Goal: Task Accomplishment & Management: Manage account settings

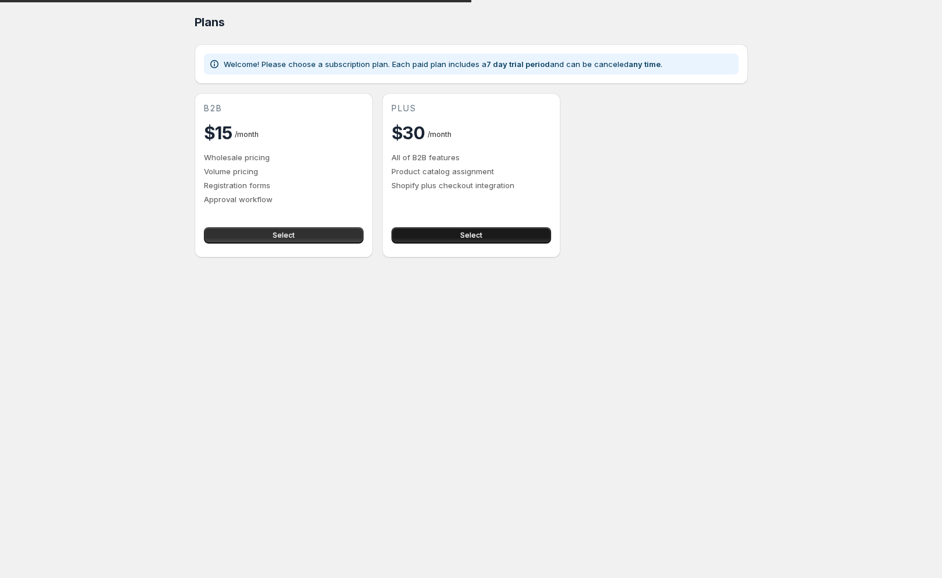
click at [476, 227] on button "Select" at bounding box center [471, 235] width 160 height 16
click at [492, 227] on button "Select" at bounding box center [471, 235] width 160 height 16
click at [453, 227] on button "Select" at bounding box center [471, 235] width 160 height 16
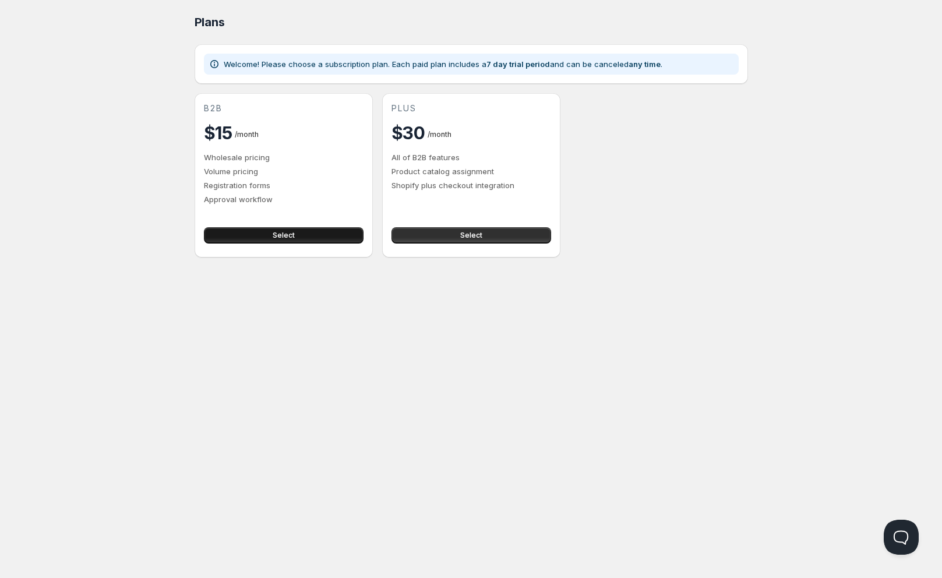
click at [354, 227] on button "Select" at bounding box center [284, 235] width 160 height 16
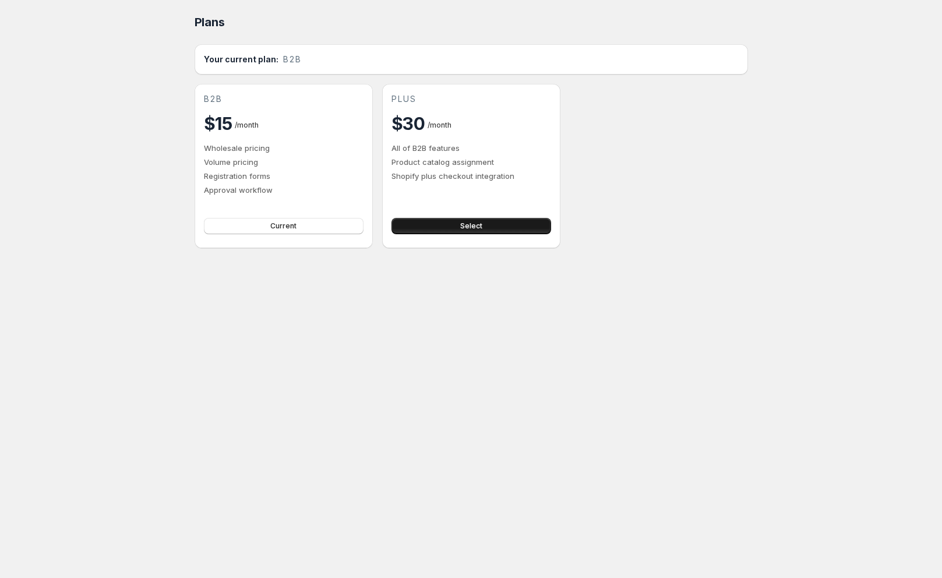
click at [491, 218] on button "Select" at bounding box center [471, 226] width 160 height 16
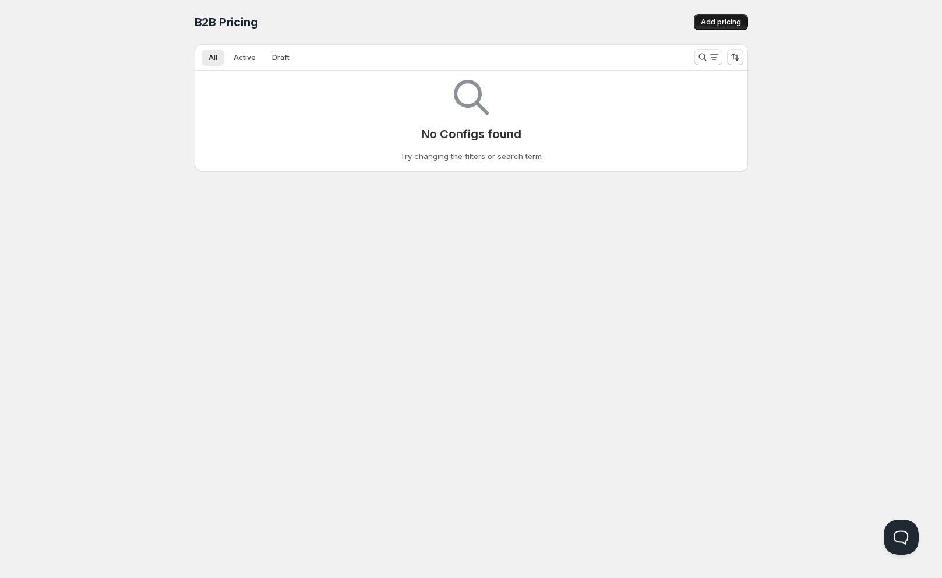
click at [701, 20] on span "Add pricing" at bounding box center [721, 21] width 40 height 9
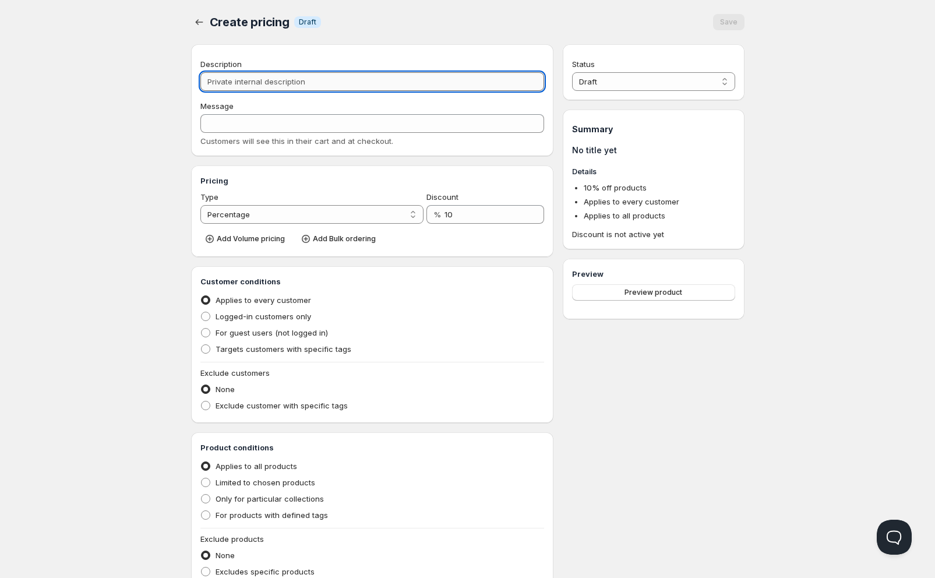
click at [465, 72] on input "Description" at bounding box center [372, 81] width 344 height 19
type input "D"
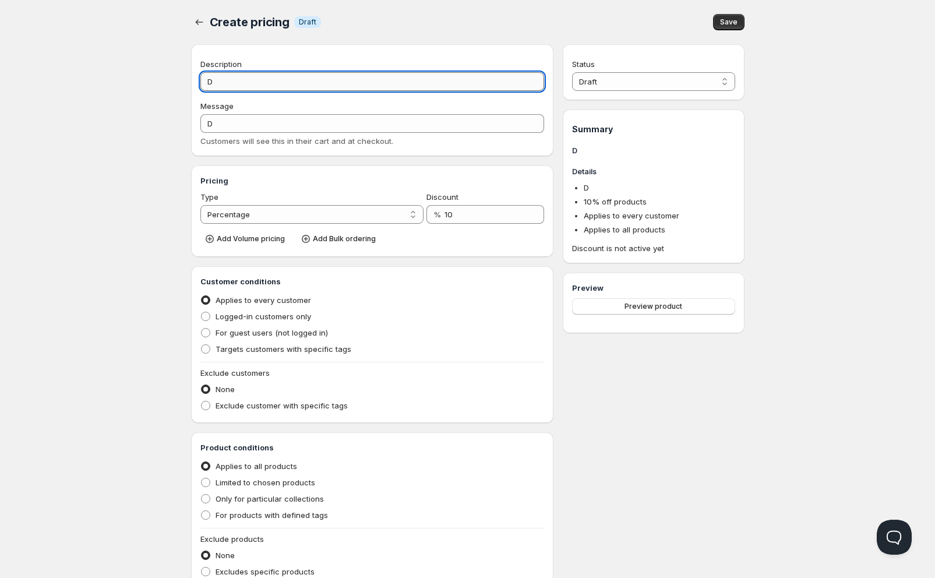
type input "Dy"
type input "DY"
type input "Dys"
type input "DYS"
type input "Dyst"
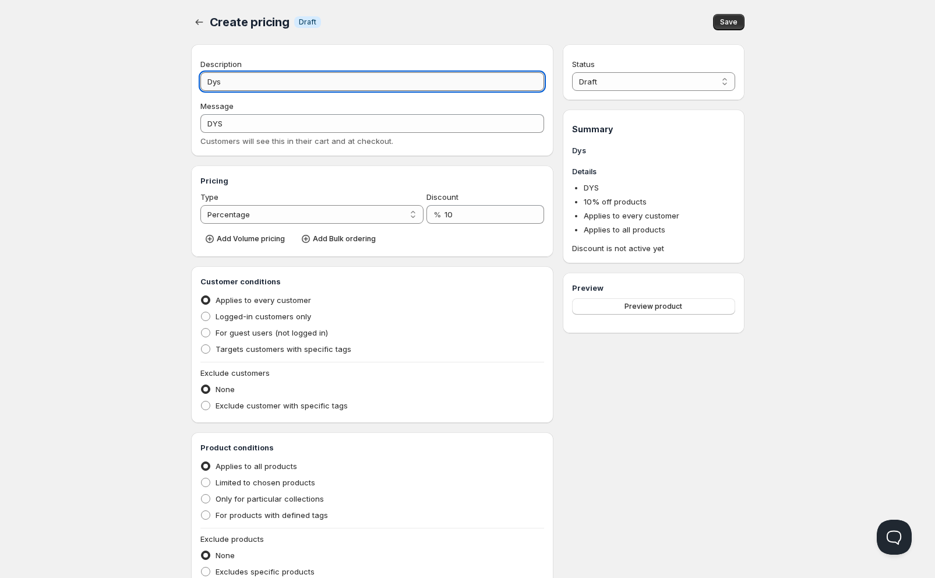
type input "DYST"
type input "Dystr"
type input "DYSTR"
type input "Dystry"
type input "DYSTRY"
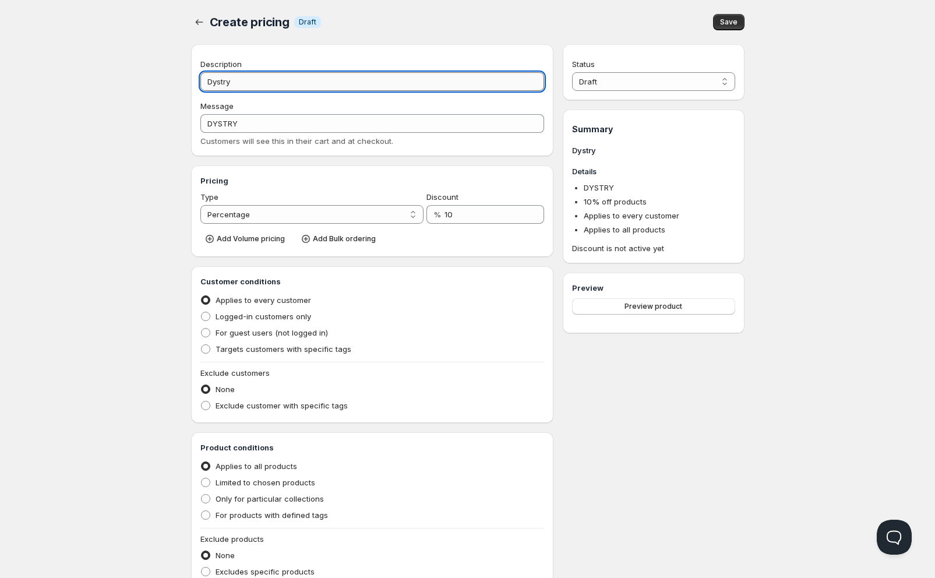
type input "Dystryb"
type input "DYSTRYB"
type input "Dystrybu"
type input "DYSTRYBU"
type input "Dystrybut"
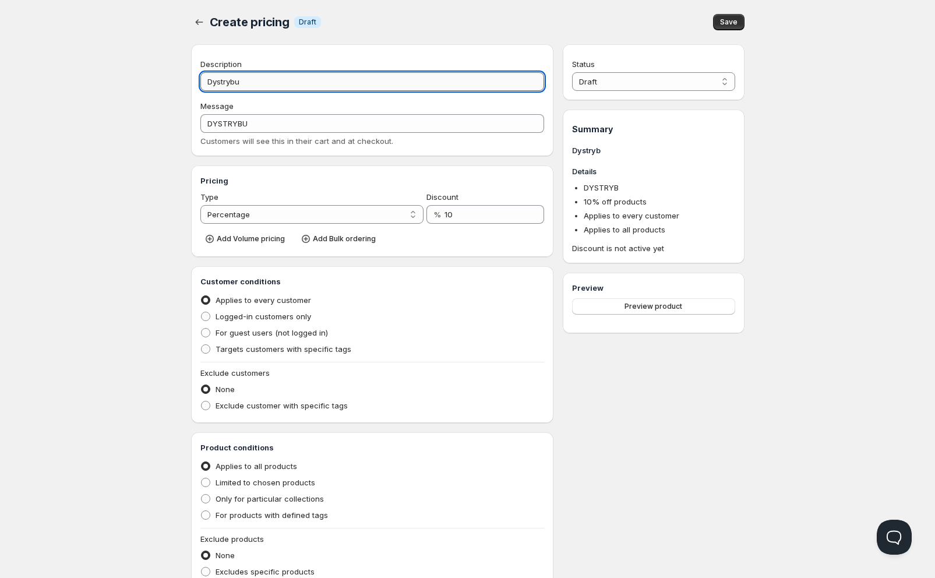
type input "DYSTRYBUT"
type input "Dystrybuto"
type input "DYSTRYBUTO"
type input "Dystrybutor"
type input "DYSTRYBUTOR"
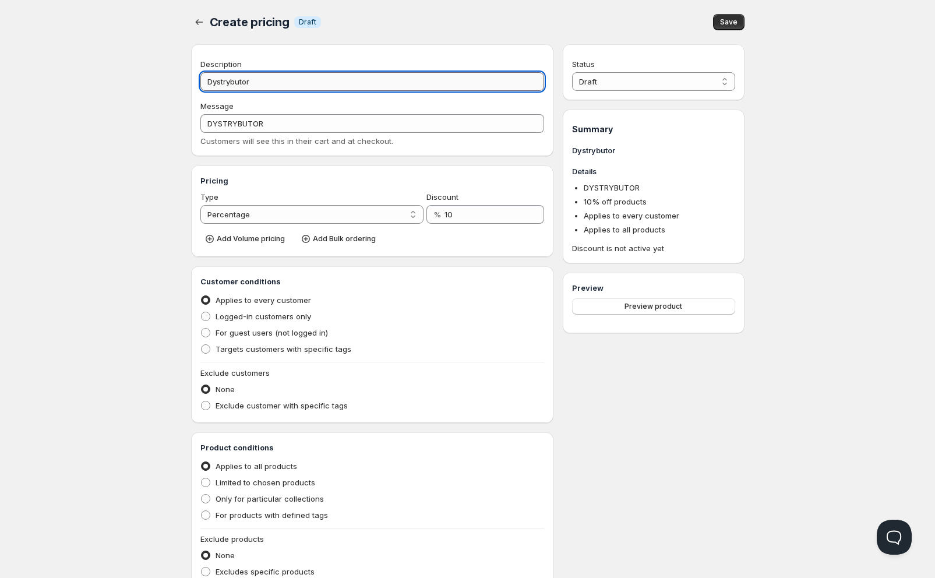
type input "Dystrybutor1"
type input "DYSTRYBUTOR1"
type input "Dystrybutor1"
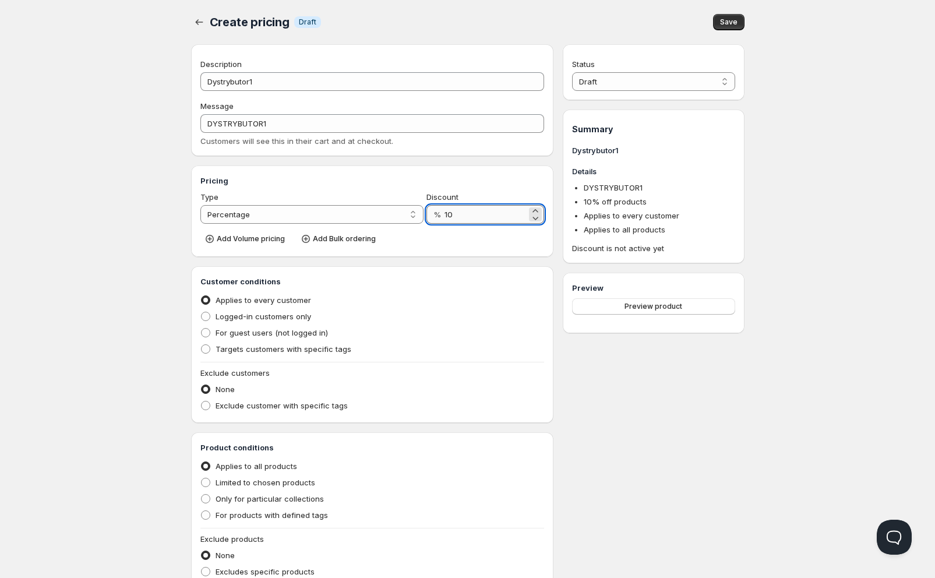
drag, startPoint x: 462, startPoint y: 174, endPoint x: 450, endPoint y: 176, distance: 12.4
click at [450, 205] on input "10" at bounding box center [485, 214] width 82 height 19
type input "25"
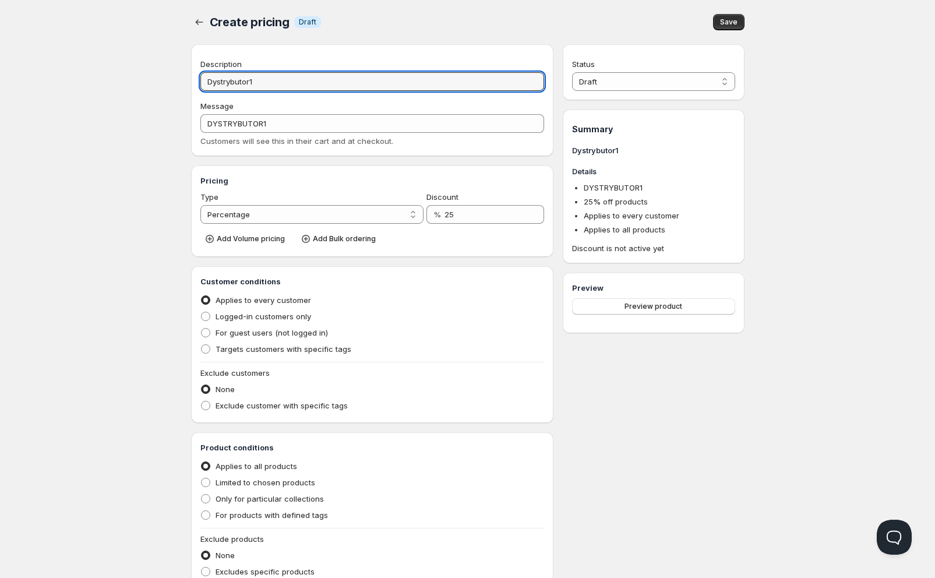
drag, startPoint x: 313, startPoint y: 65, endPoint x: 225, endPoint y: 67, distance: 87.4
click at [225, 67] on div "Home Pricing Price lists Checkout Forms Submissions Settings Features Plans Cre…" at bounding box center [467, 356] width 935 height 713
type input "D"
type input "Dr"
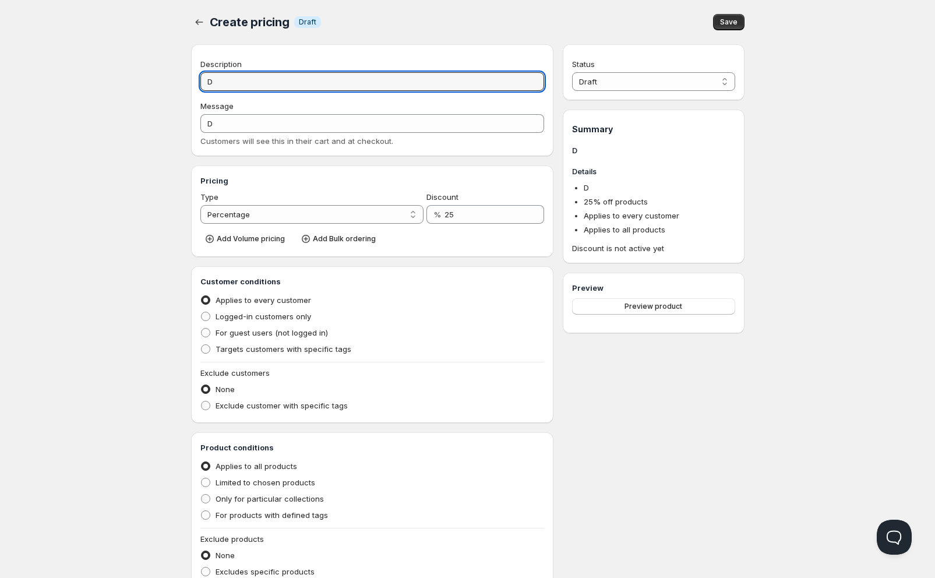
type input "DR"
type input "Dro"
type input "DRO"
type input "Drop"
type input "DROP"
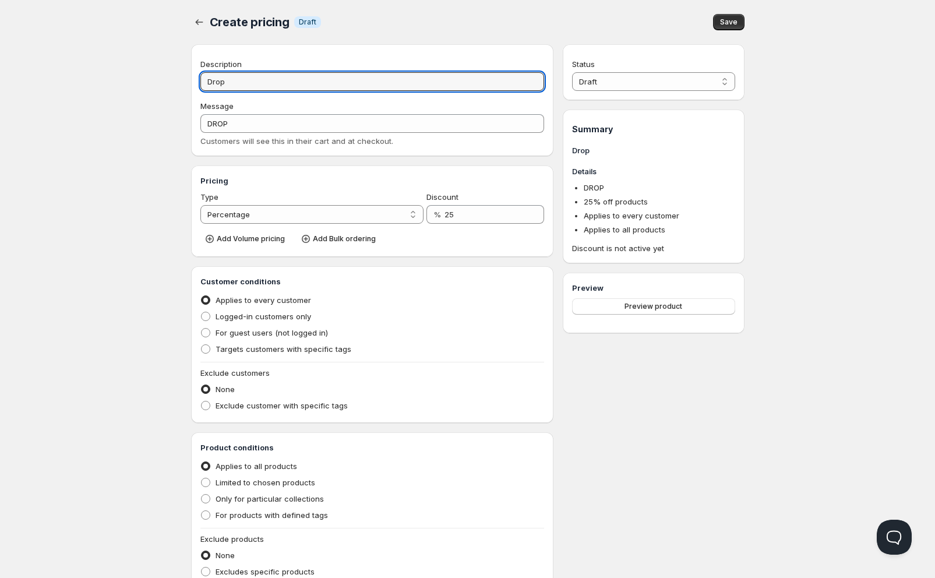
type input "Drops"
type input "DROPS"
type input "Dropsh"
type input "DROPSH"
type input "Dropshi"
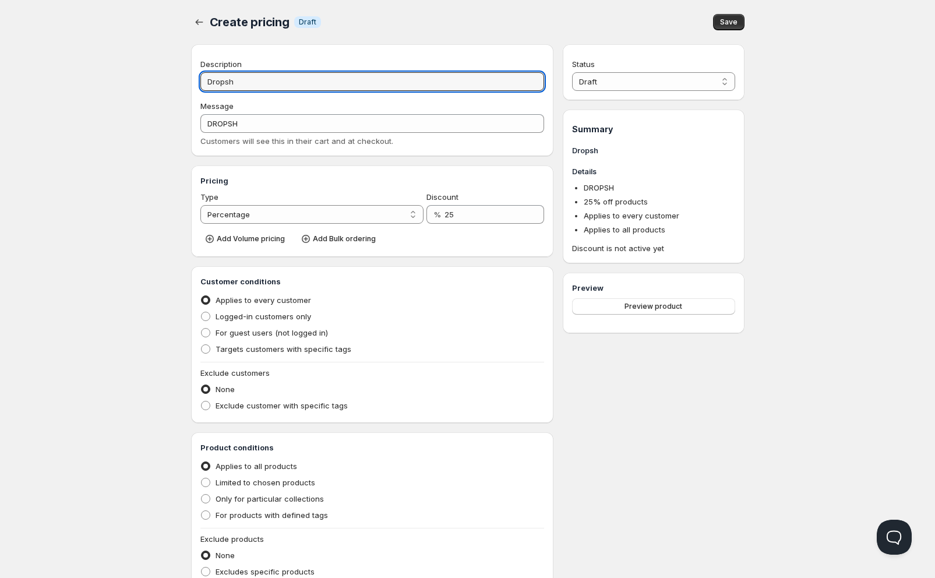
type input "DROPSHI"
type input "Dropship"
type input "DROPSHIP"
type input "Dropshipp"
type input "DROPSHIPP"
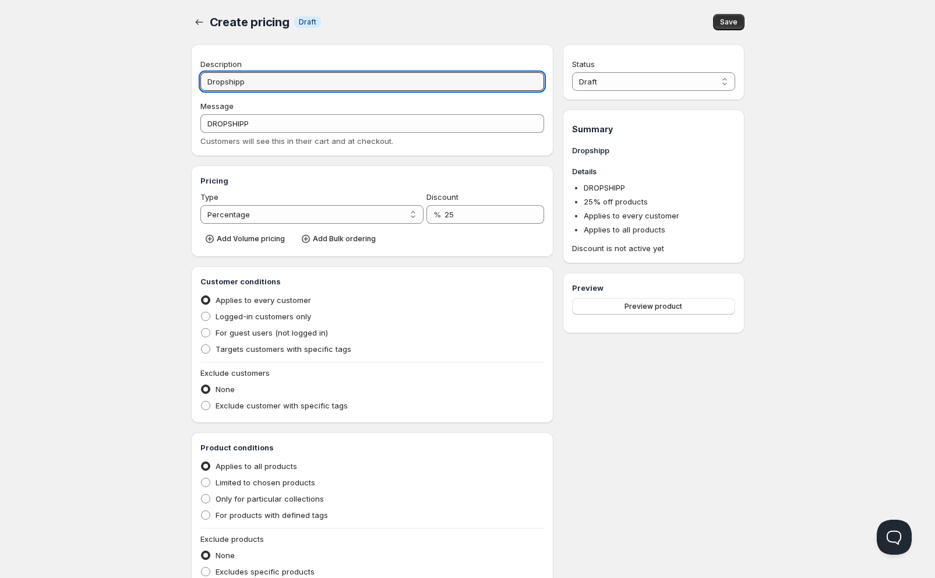
type input "Dropshippi"
type input "DROPSHIPPI"
type input "Dropshippin"
type input "DROPSHIPPIN"
type input "Dropshipping"
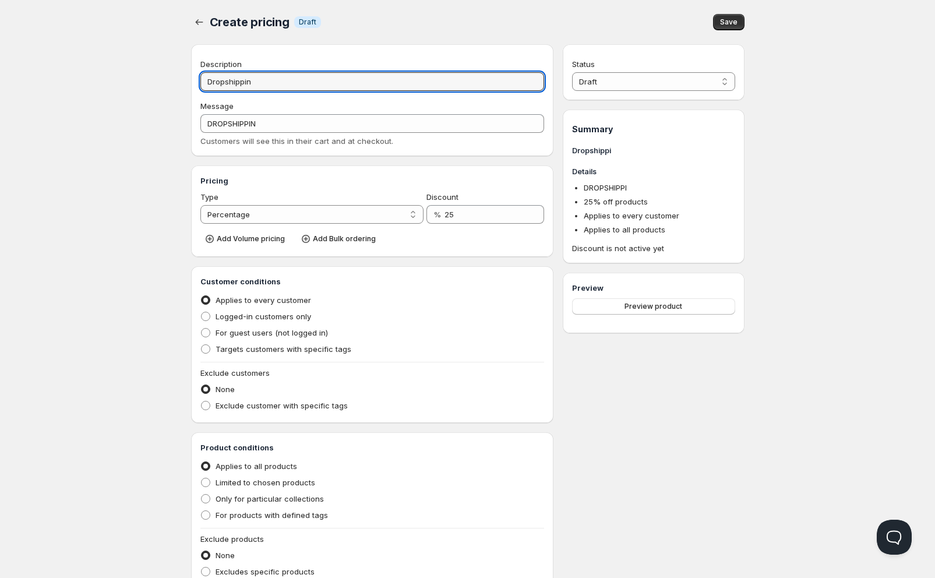
type input "DROPSHIPPING"
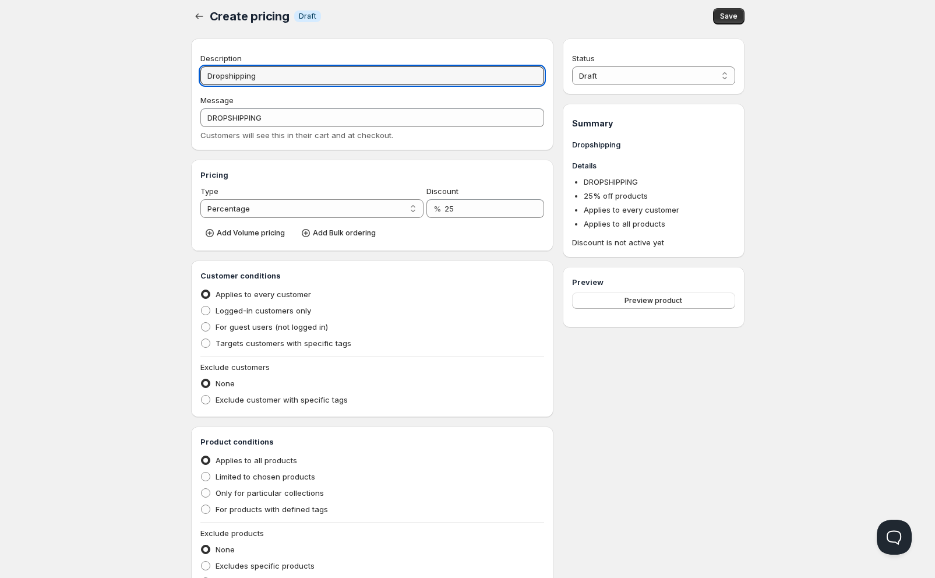
scroll to position [8, 0]
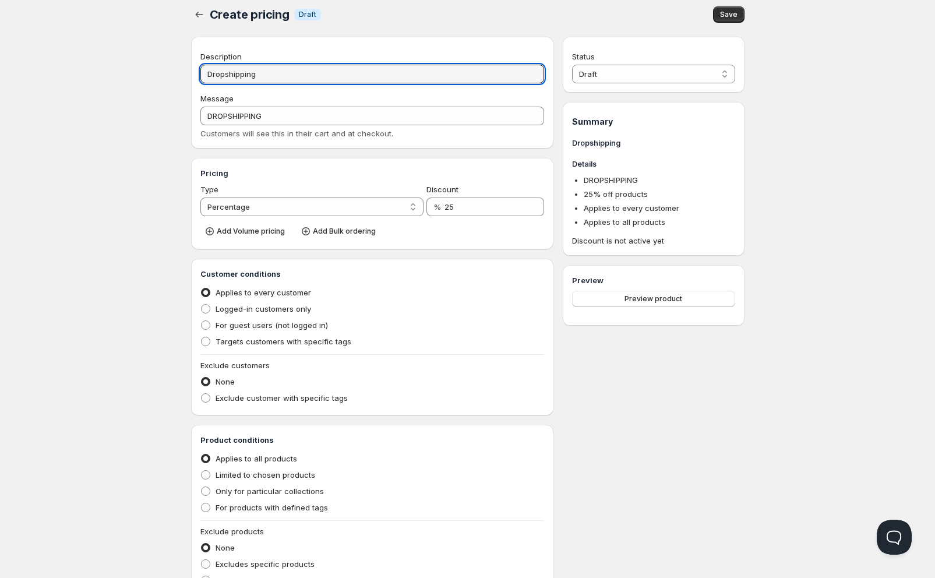
type input "Dropshipping"
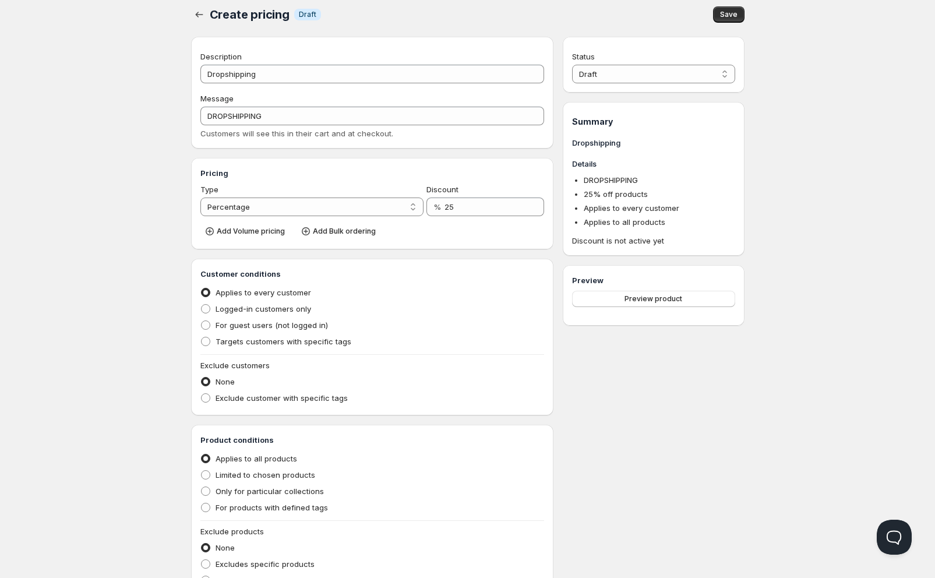
click at [630, 338] on div "Status Draft Active Draft Summary Dropshipping Details DROPSHIPPING 25 % off pr…" at bounding box center [653, 357] width 181 height 640
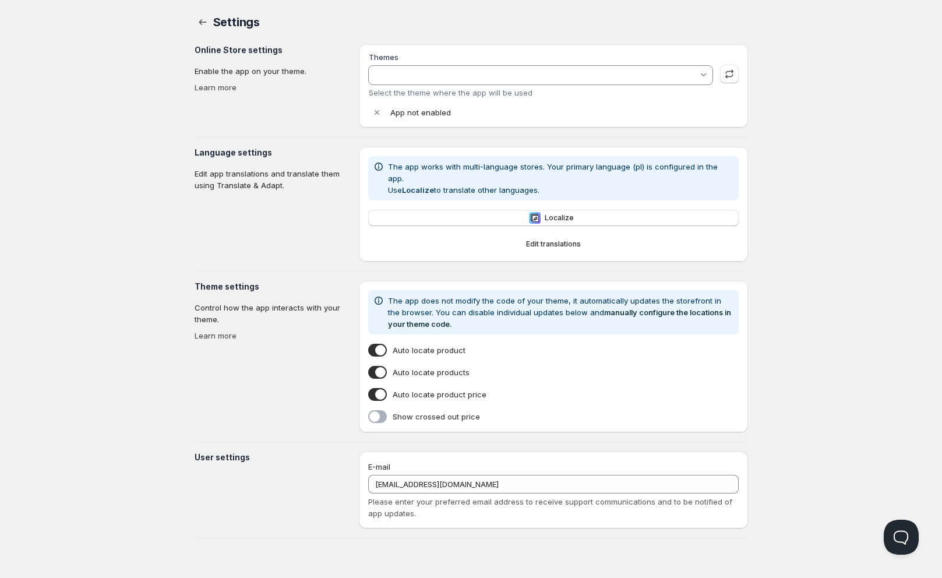
type input "Trade"
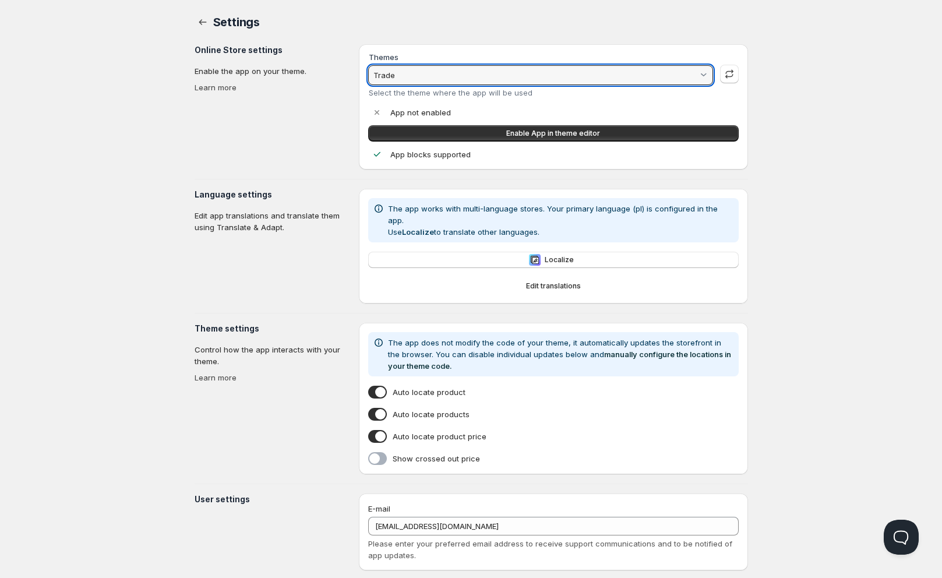
click at [525, 66] on input "Trade" at bounding box center [535, 75] width 326 height 19
click at [530, 66] on input "Trade" at bounding box center [535, 75] width 326 height 19
click at [849, 110] on html "Home Pricing Price lists Checkout Forms Submissions Settings Features Plans Set…" at bounding box center [471, 304] width 942 height 609
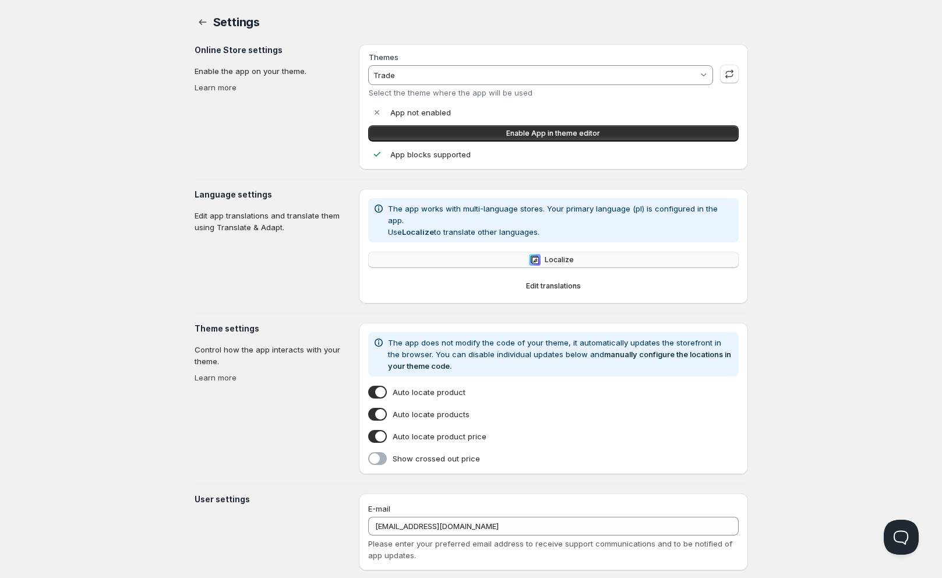
click at [556, 252] on button "Localize" at bounding box center [553, 260] width 370 height 16
click at [538, 278] on button "Edit translations" at bounding box center [553, 286] width 370 height 16
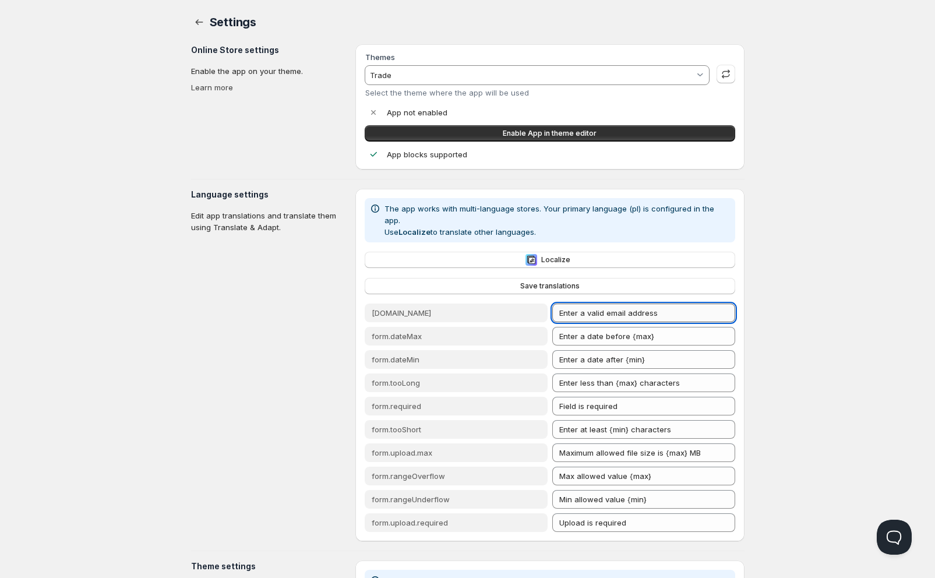
click at [659, 303] on input "Enter a valid email address" at bounding box center [643, 312] width 183 height 19
click at [551, 255] on span "Localize" at bounding box center [555, 259] width 29 height 9
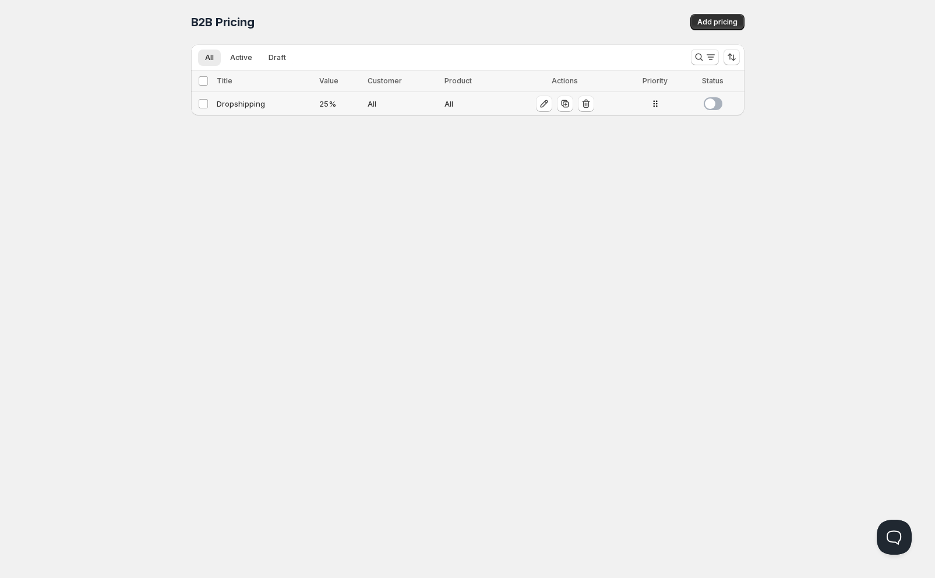
click at [704, 97] on span at bounding box center [713, 103] width 19 height 13
click at [540, 100] on icon "button" at bounding box center [544, 104] width 8 height 8
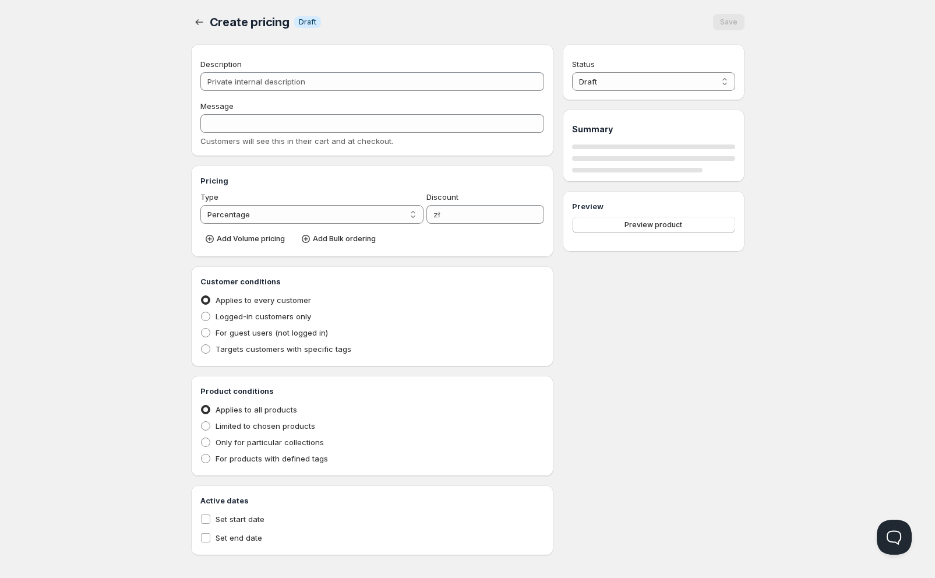
type input "Dropshipping"
type input "DROPSHIPPING"
type input "25"
radio input "true"
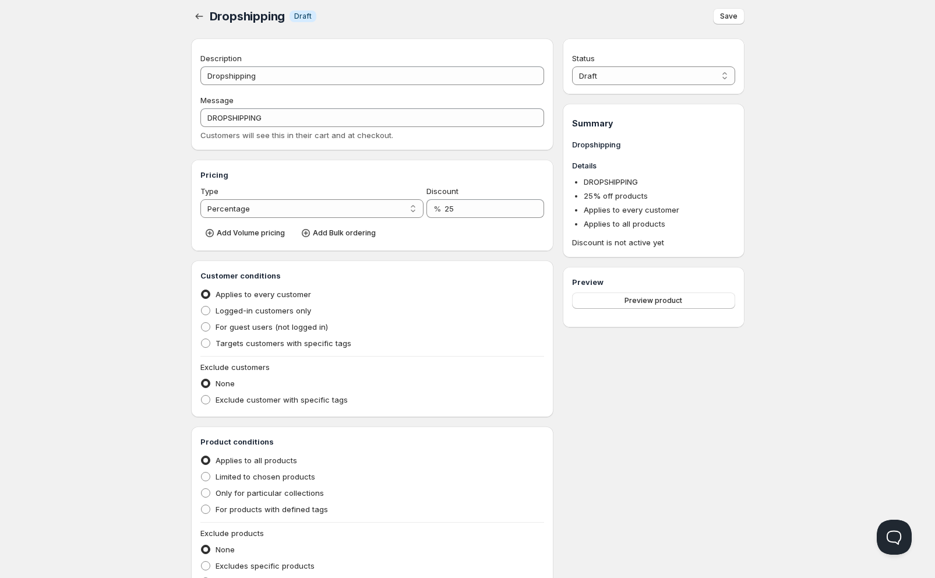
scroll to position [8, 0]
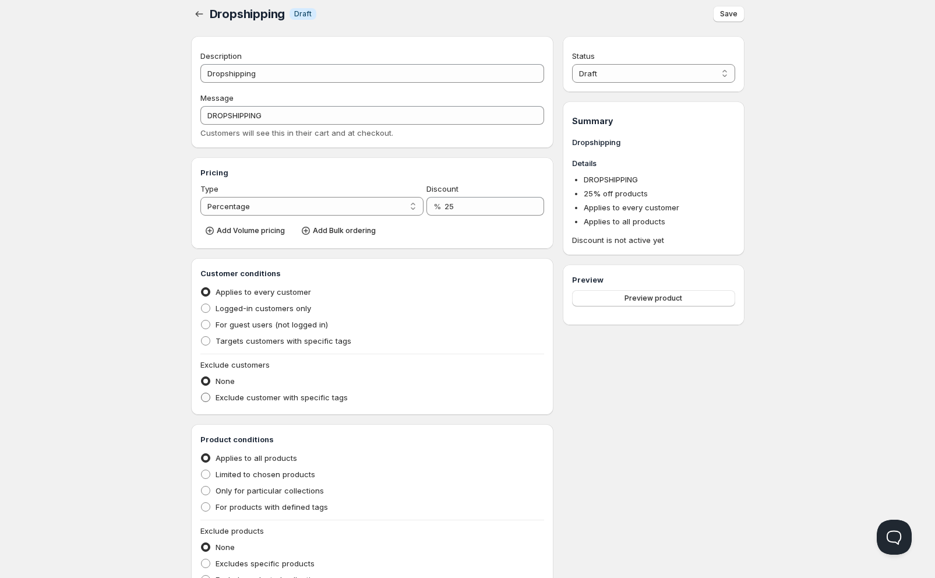
click at [299, 393] on span "Exclude customer with specific tags" at bounding box center [281, 397] width 132 height 9
click at [202, 393] on input "Exclude customer with specific tags" at bounding box center [201, 393] width 1 height 1
radio input "true"
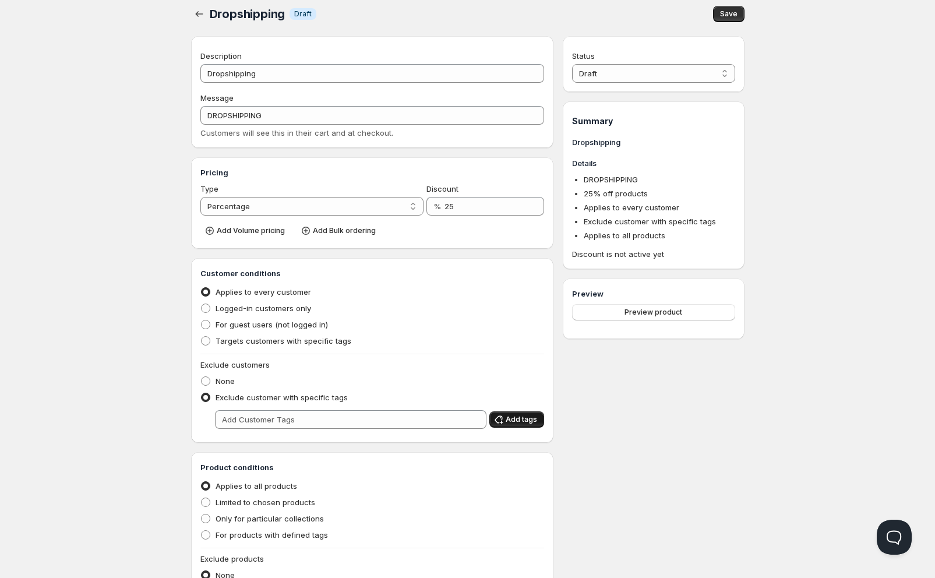
click at [511, 415] on span "Add tags" at bounding box center [521, 419] width 31 height 9
click at [509, 415] on span "Add tags" at bounding box center [521, 419] width 31 height 9
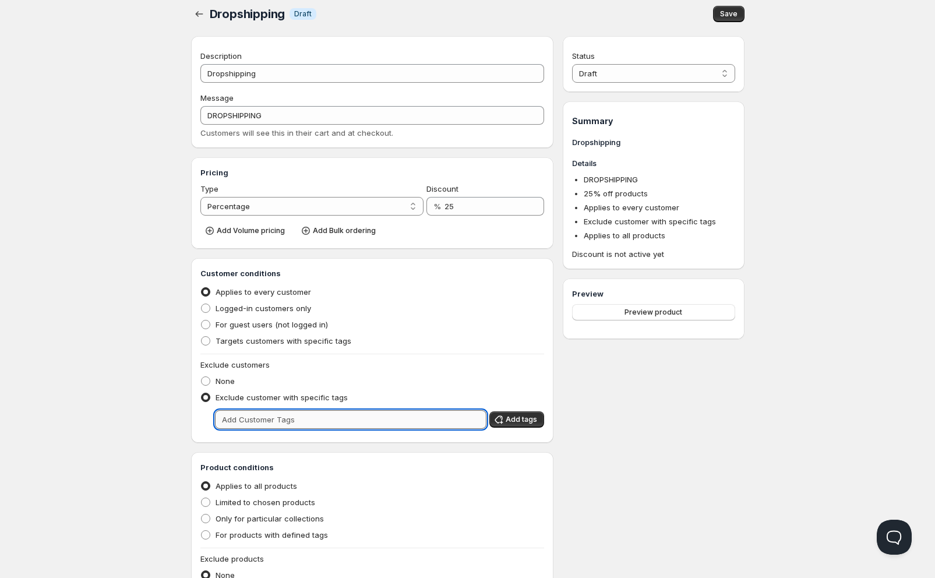
click at [429, 410] on input "text" at bounding box center [351, 419] width 272 height 19
type input "DROP"
click at [510, 415] on span "Add tags" at bounding box center [521, 419] width 31 height 9
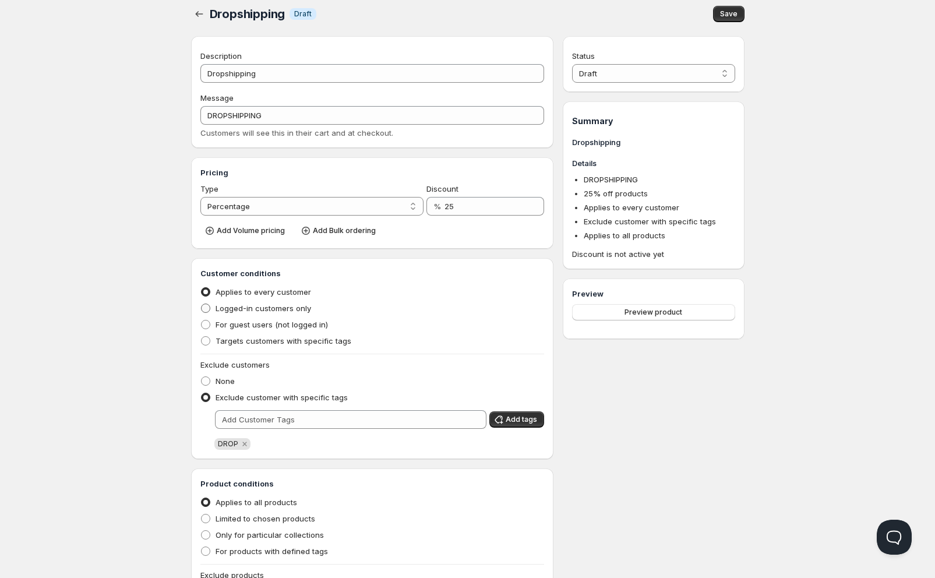
click at [311, 303] on span "Logged-in customers only" at bounding box center [263, 307] width 96 height 9
click at [202, 303] on input "Logged-in customers only" at bounding box center [201, 303] width 1 height 1
radio input "true"
click at [346, 336] on span "Targets customers with specific tags" at bounding box center [283, 340] width 136 height 9
click at [202, 336] on input "Targets customers with specific tags" at bounding box center [201, 336] width 1 height 1
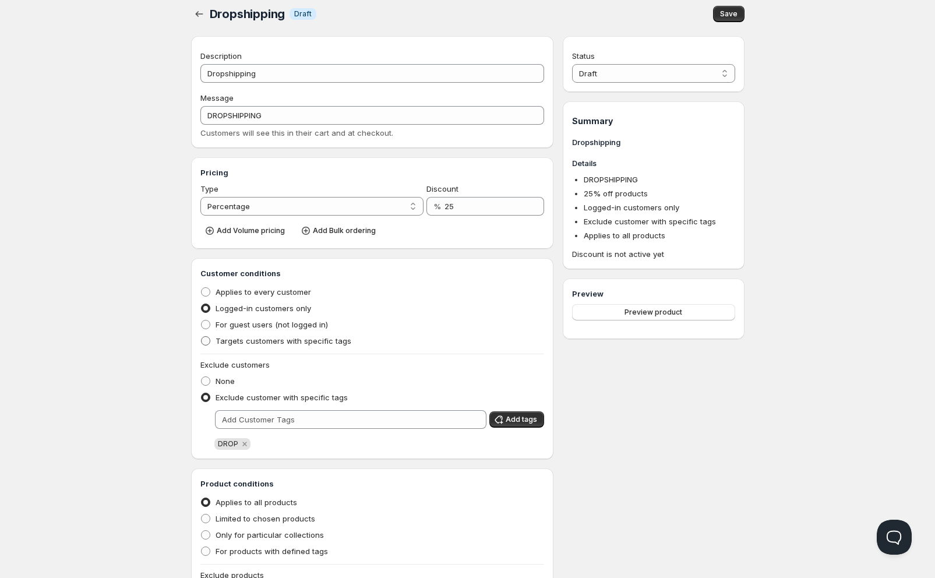
radio input "true"
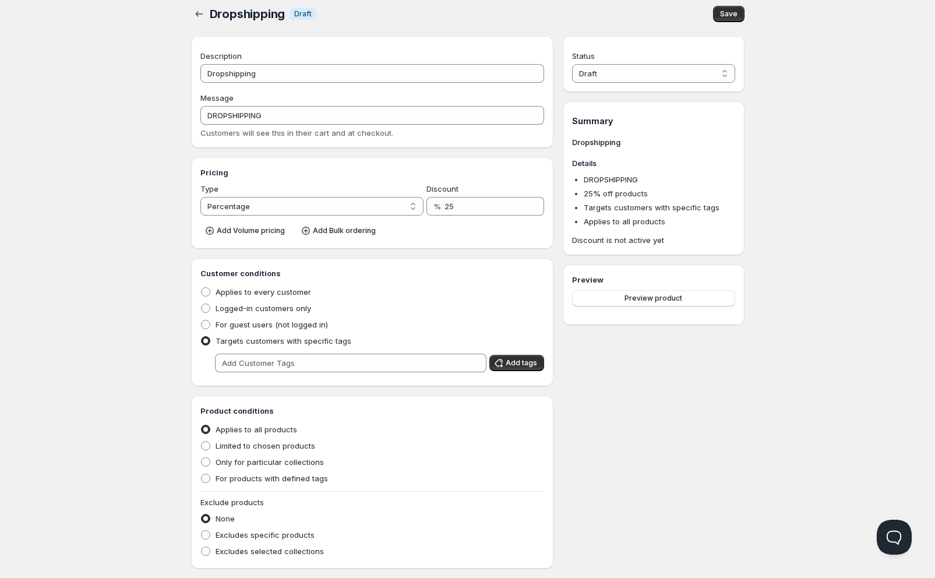
scroll to position [0, 0]
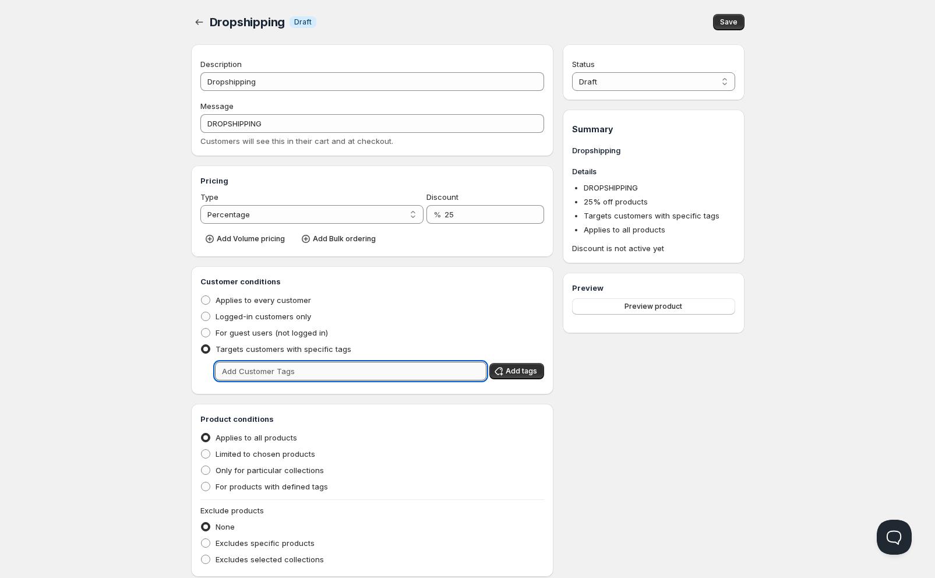
click at [347, 362] on input "text" at bounding box center [351, 371] width 272 height 19
type input "DROP"
